Goal: Task Accomplishment & Management: Manage account settings

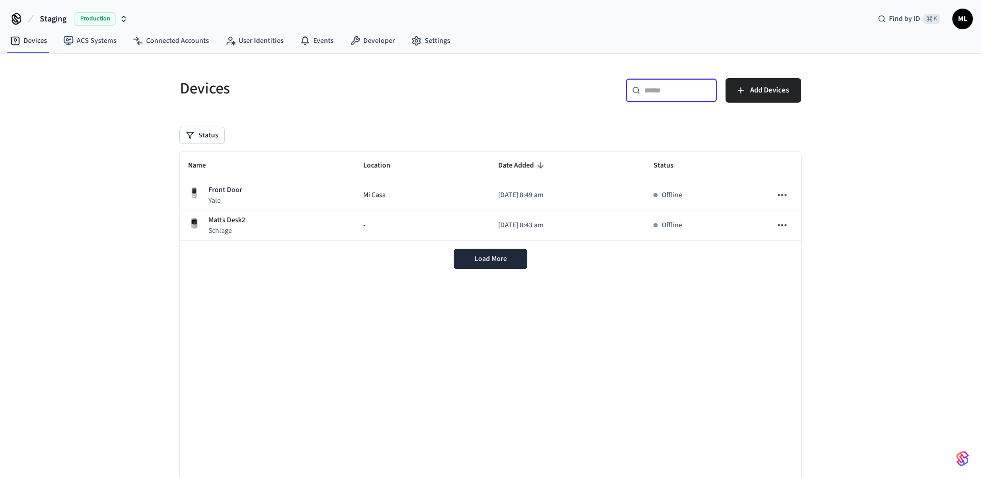
click at [668, 93] on input "text" at bounding box center [677, 90] width 66 height 10
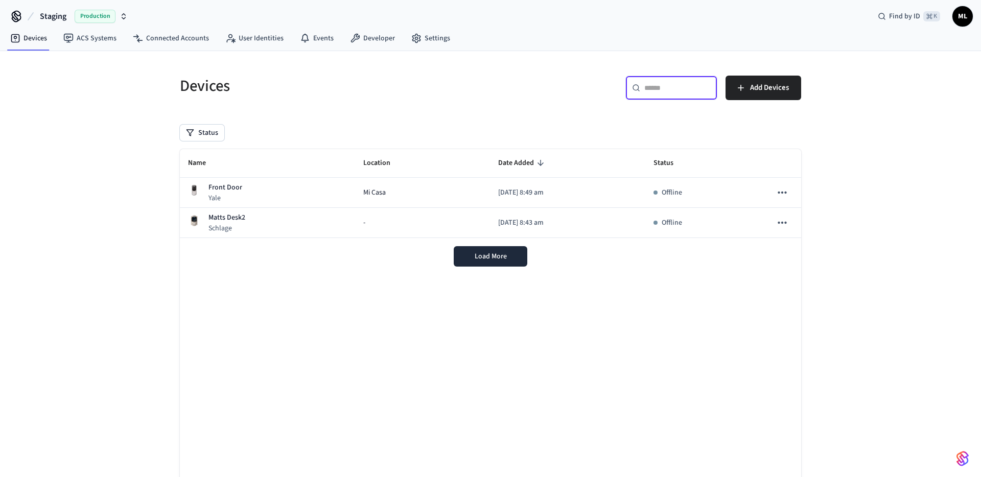
scroll to position [4, 0]
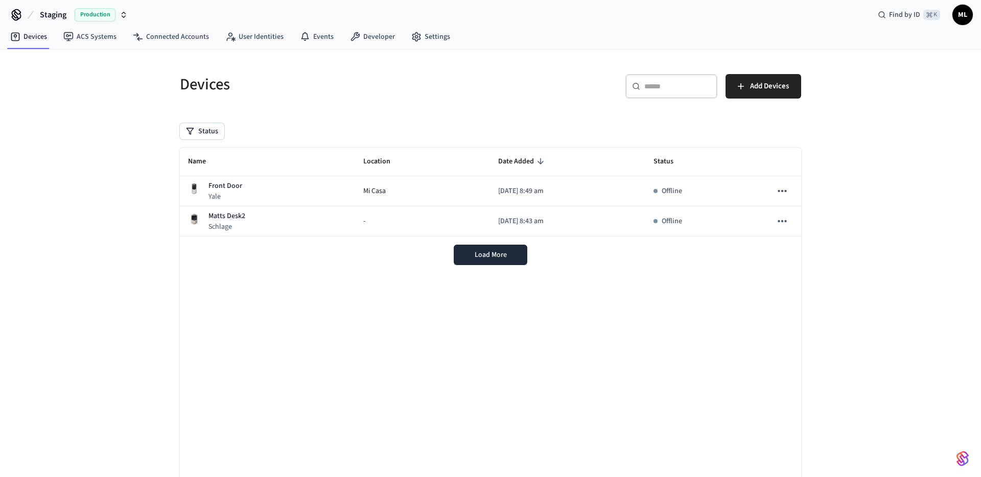
click at [124, 15] on icon "button" at bounding box center [124, 15] width 8 height 8
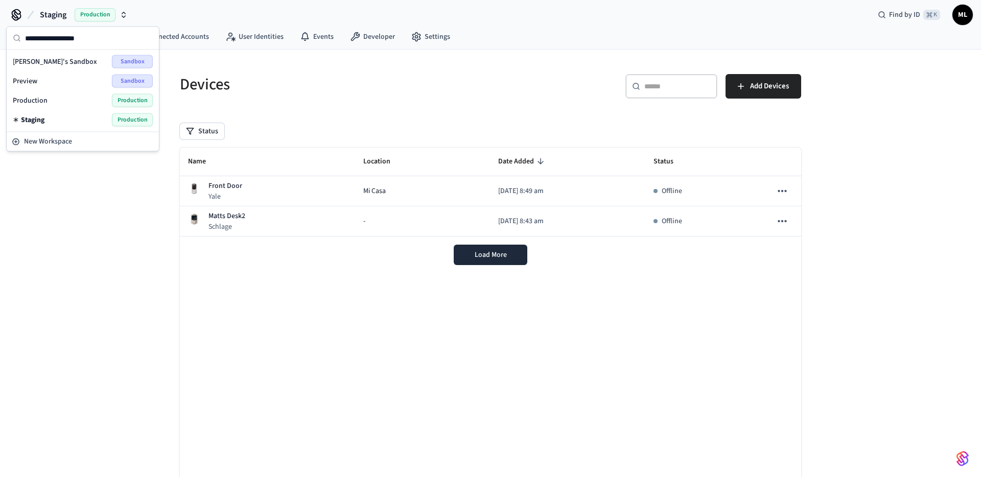
click at [62, 103] on div "Production Production" at bounding box center [83, 100] width 140 height 13
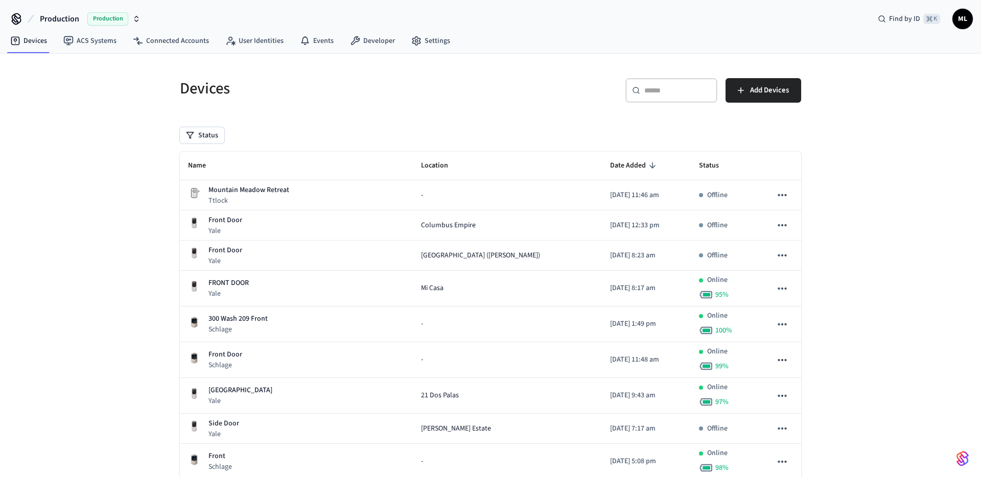
click at [652, 86] on input "text" at bounding box center [677, 90] width 66 height 10
paste input "**********"
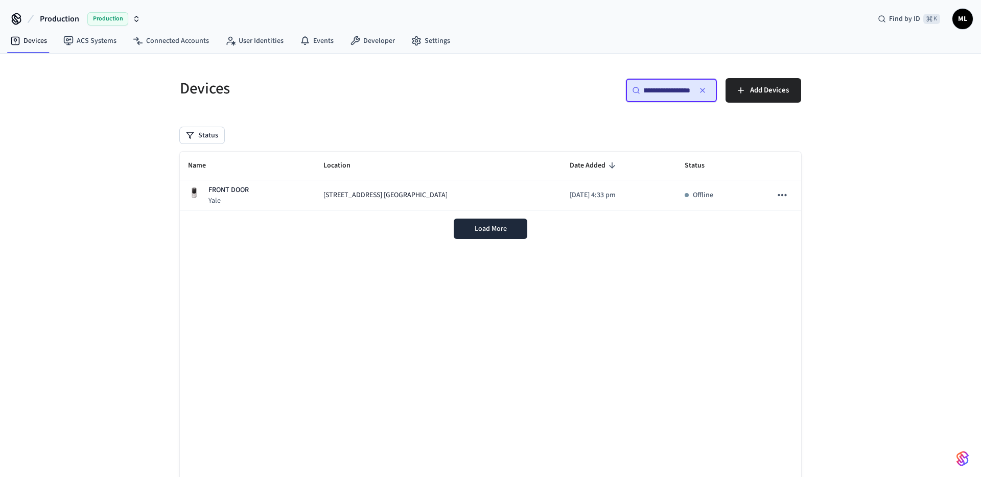
type input "**********"
click at [484, 85] on div "**********" at bounding box center [642, 88] width 317 height 45
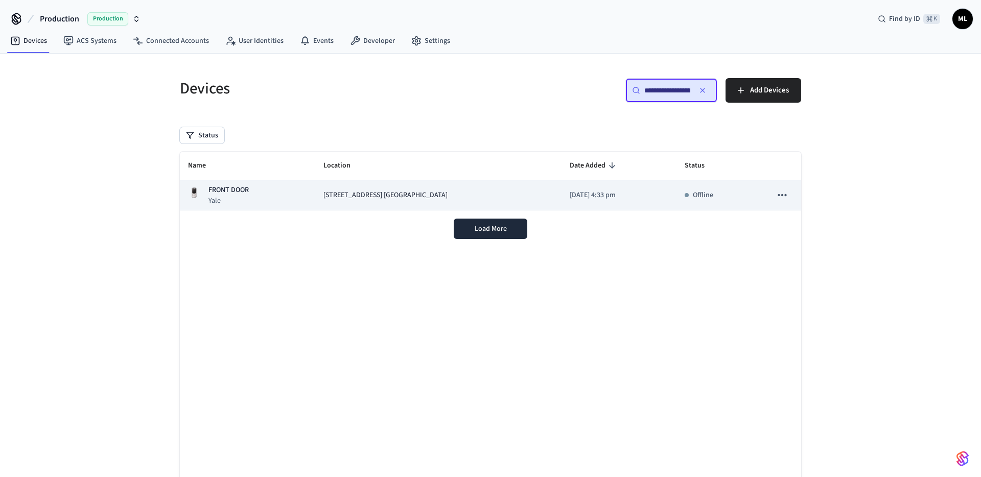
click at [381, 195] on span "[STREET_ADDRESS] [GEOGRAPHIC_DATA]" at bounding box center [385, 195] width 124 height 11
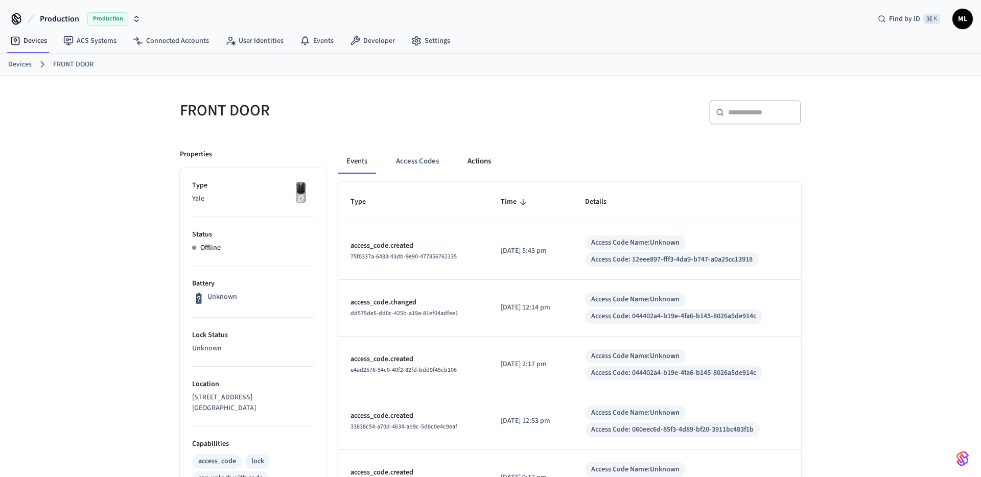
click at [464, 161] on button "Actions" at bounding box center [479, 161] width 40 height 25
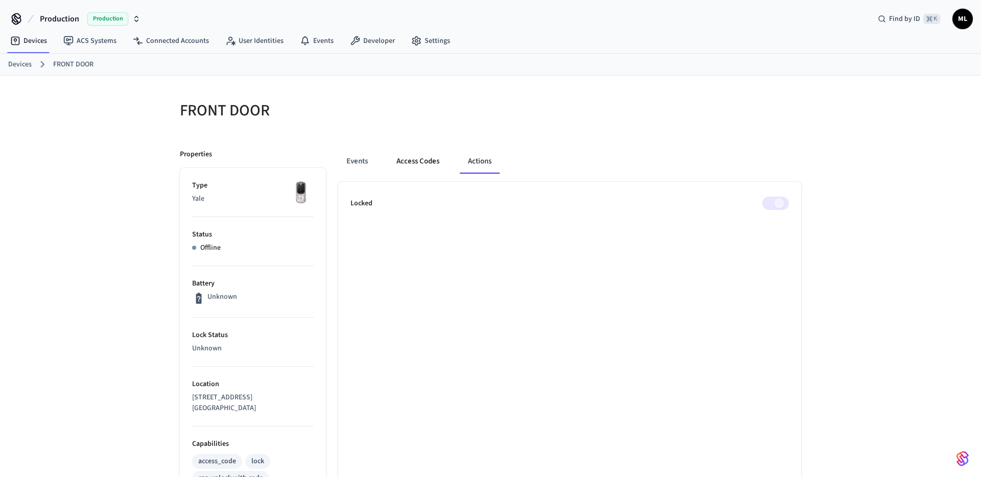
click at [408, 160] on button "Access Codes" at bounding box center [417, 161] width 59 height 25
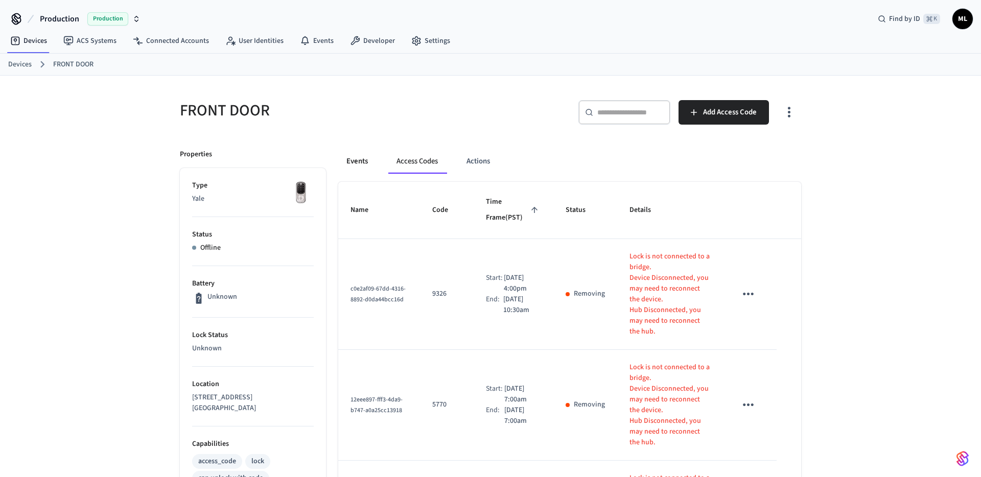
click at [357, 162] on button "Events" at bounding box center [357, 161] width 38 height 25
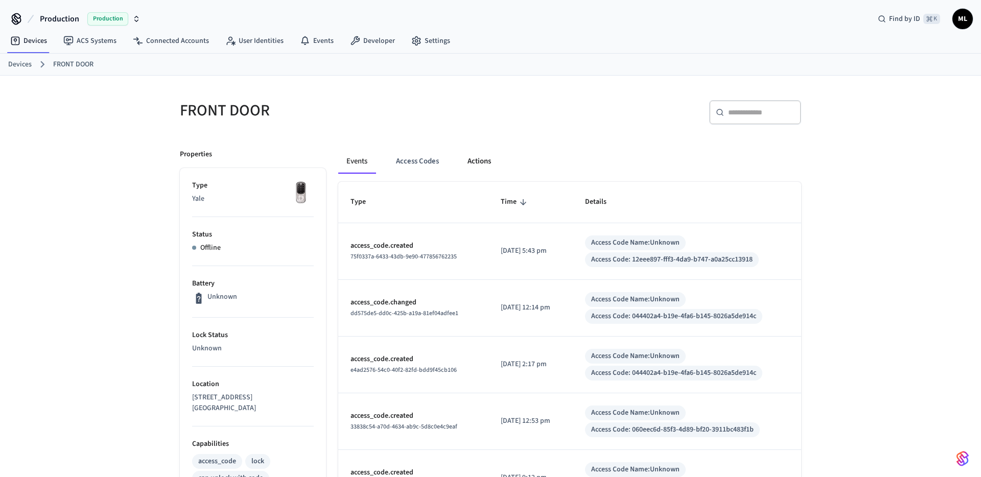
click at [472, 164] on button "Actions" at bounding box center [479, 161] width 40 height 25
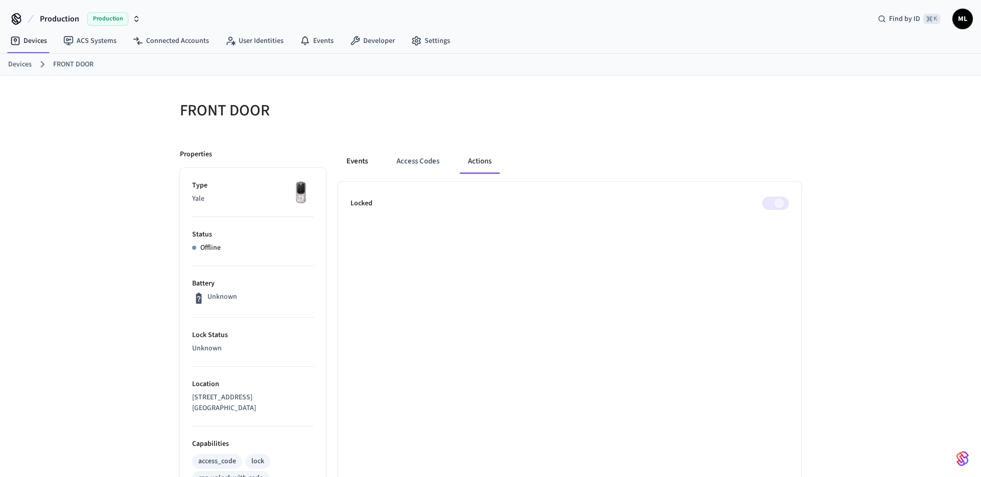
click at [354, 162] on button "Events" at bounding box center [357, 161] width 38 height 25
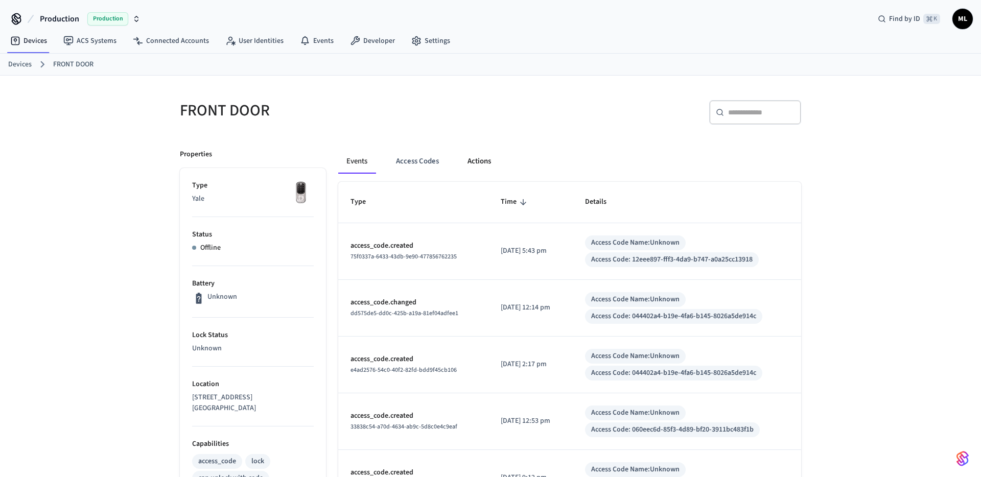
click at [476, 161] on button "Actions" at bounding box center [479, 161] width 40 height 25
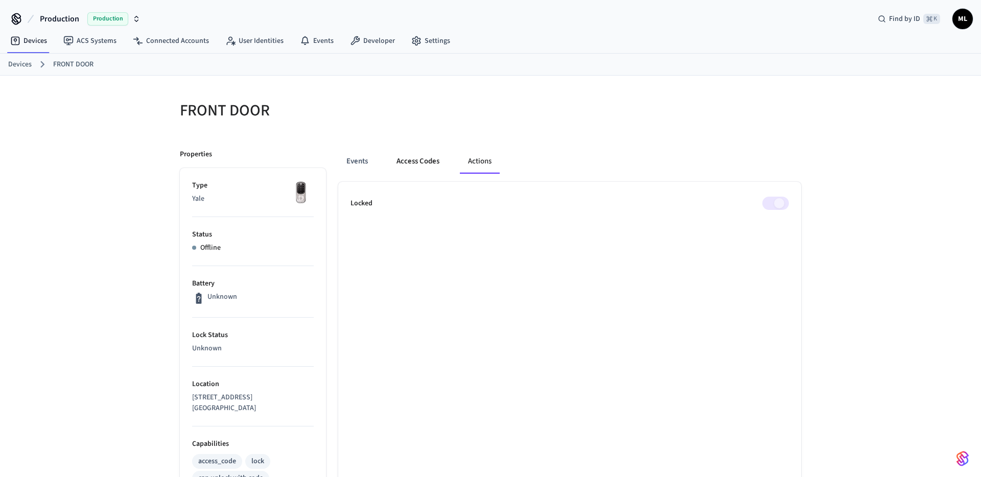
click at [409, 159] on button "Access Codes" at bounding box center [417, 161] width 59 height 25
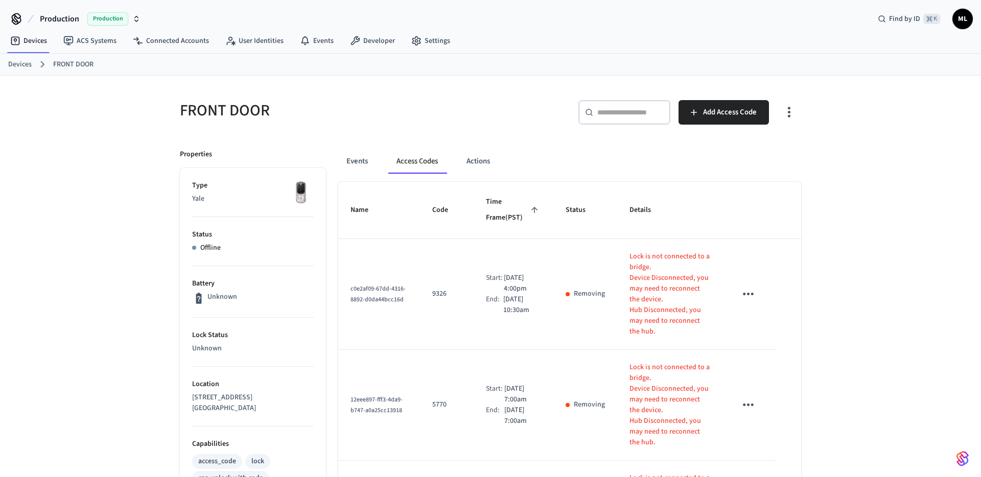
drag, startPoint x: 197, startPoint y: 300, endPoint x: 204, endPoint y: 298, distance: 7.3
click at [204, 298] on icon at bounding box center [198, 298] width 13 height 13
